Goal: Task Accomplishment & Management: Manage account settings

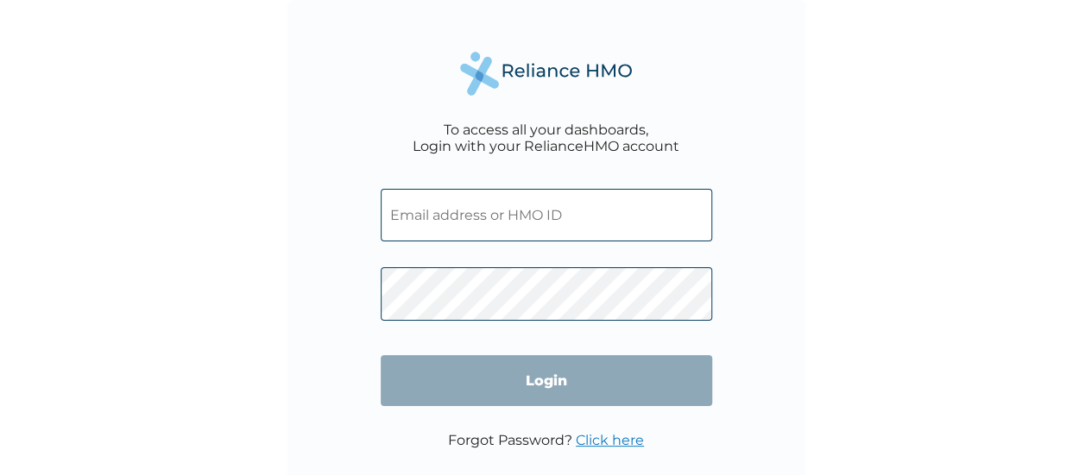
type input "muh/10054/a"
click at [559, 387] on input "Login" at bounding box center [546, 380] width 331 height 51
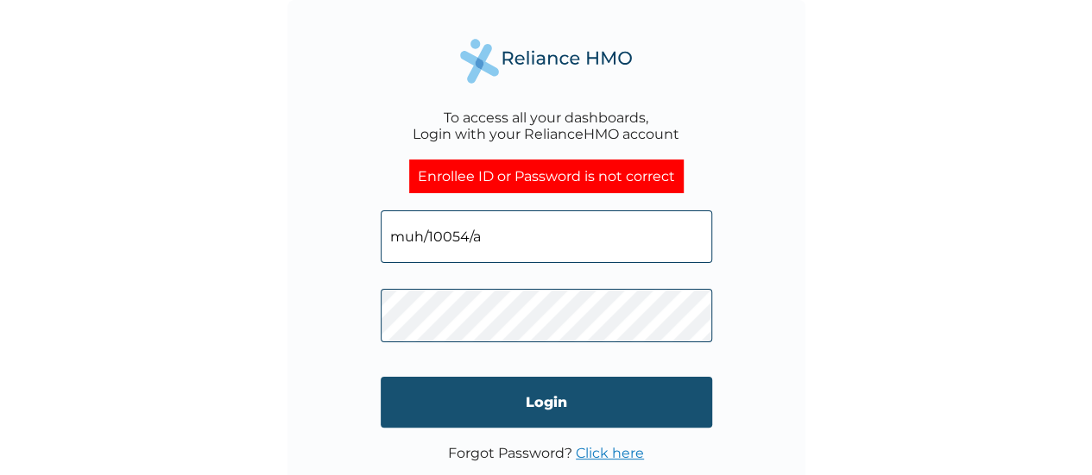
click at [552, 396] on input "Login" at bounding box center [546, 402] width 331 height 51
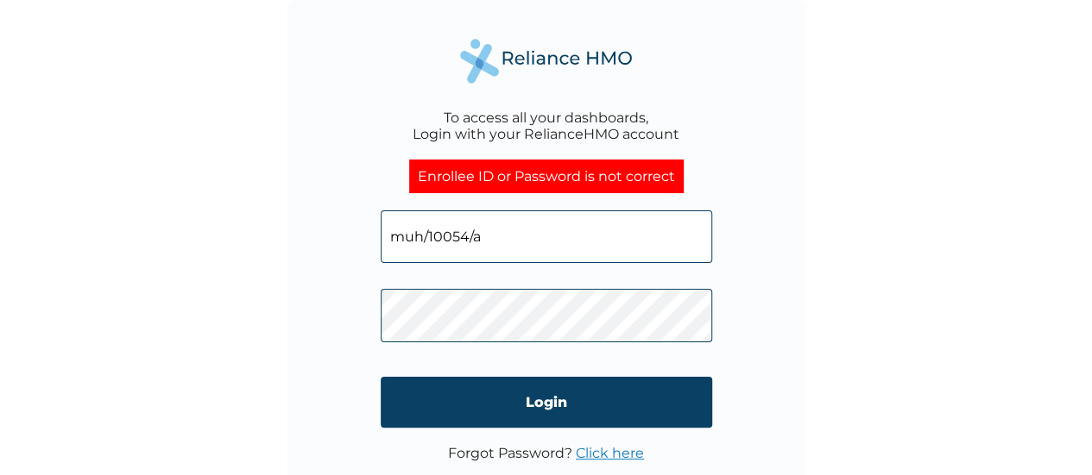
click at [526, 245] on input "muh/10054/a" at bounding box center [546, 237] width 331 height 53
click at [545, 229] on input "muh/10054/a" at bounding box center [546, 237] width 331 height 53
type input "MUH/10054/A"
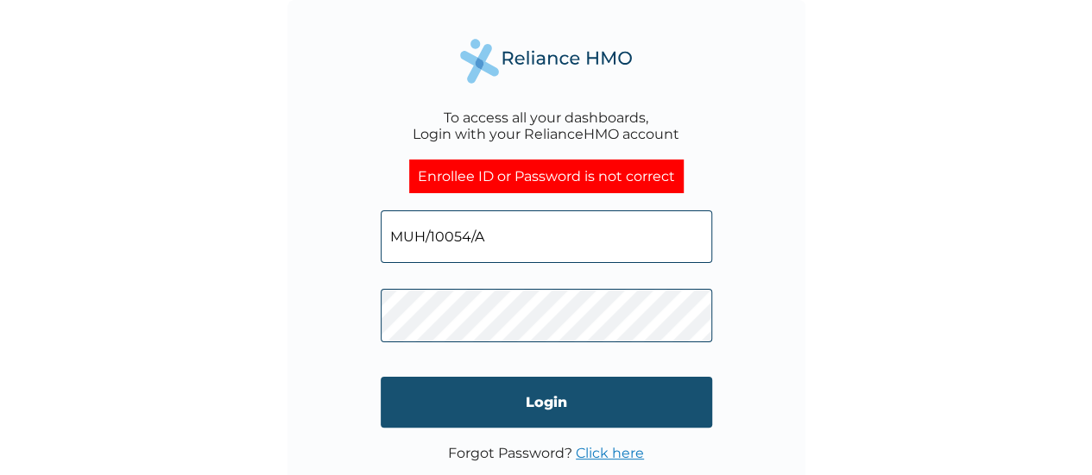
click at [547, 394] on input "Login" at bounding box center [546, 402] width 331 height 51
click at [548, 394] on input "Login" at bounding box center [546, 402] width 331 height 51
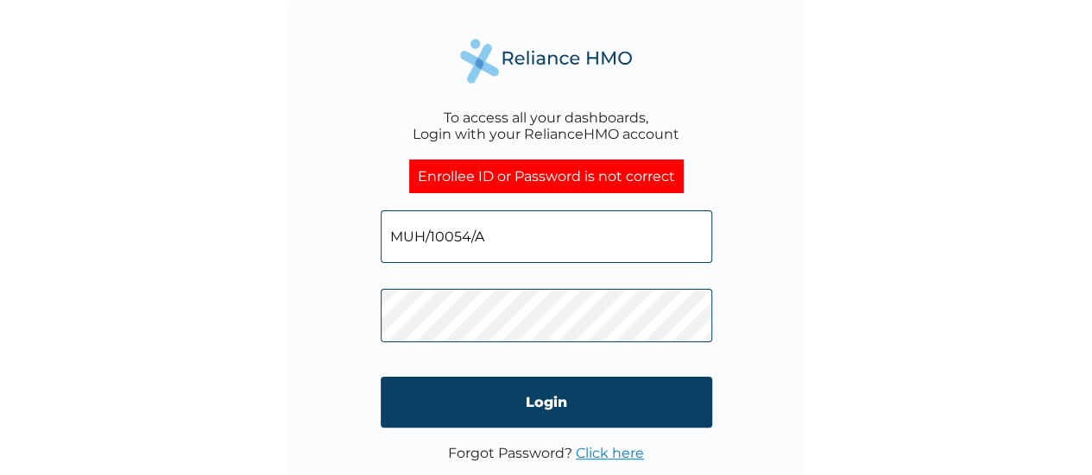
click at [538, 240] on input "MUH/10054/A" at bounding box center [546, 237] width 331 height 53
type input "muh/10054/a"
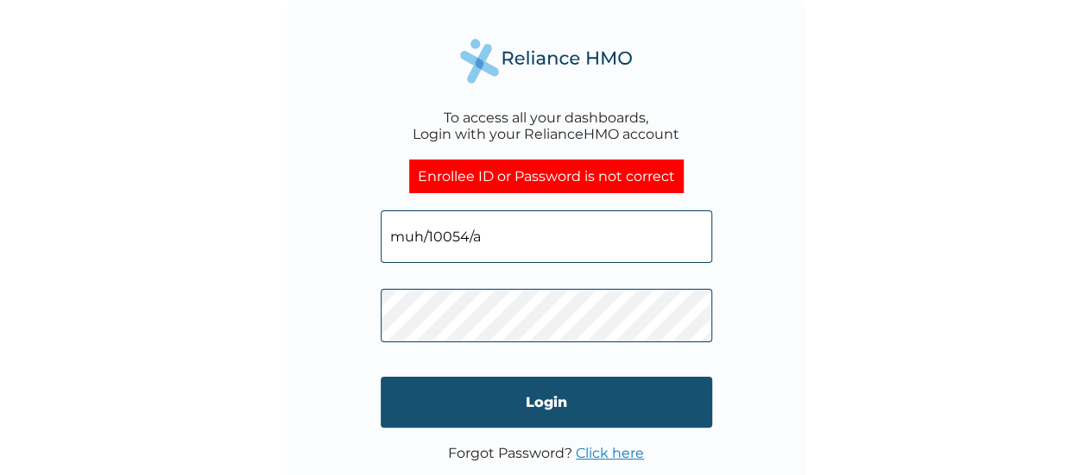
click at [547, 397] on input "Login" at bounding box center [546, 402] width 331 height 51
